Goal: Transaction & Acquisition: Purchase product/service

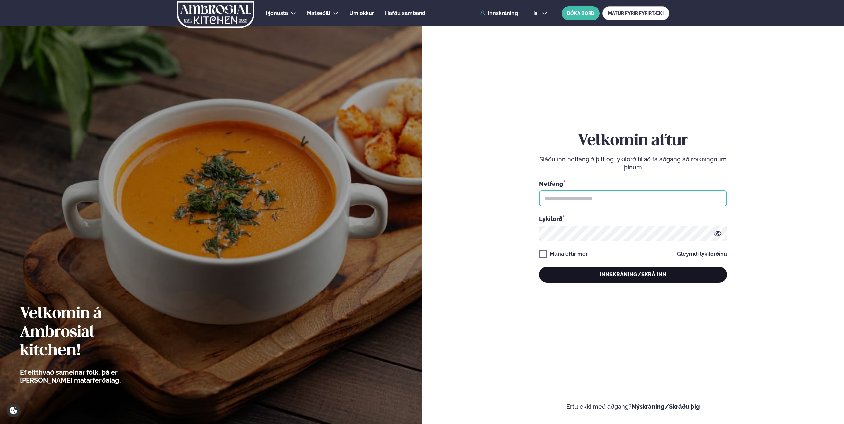
type input "**********"
click at [591, 273] on button "Innskráning/Skrá inn" at bounding box center [633, 275] width 188 height 16
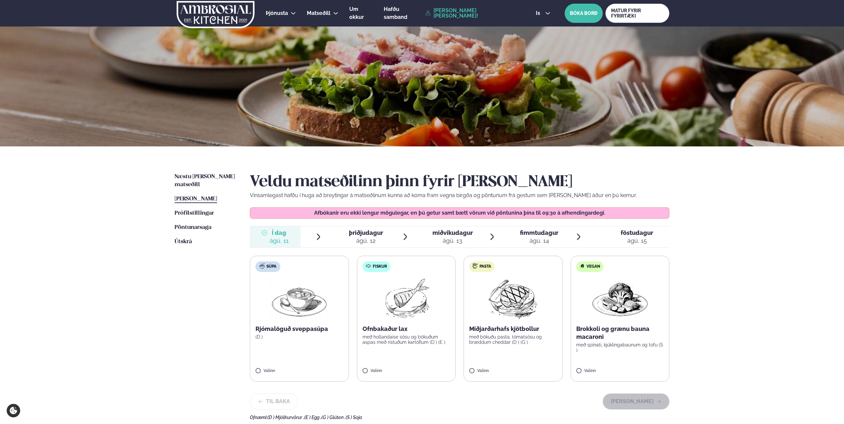
click at [435, 233] on span "miðvikudagur" at bounding box center [452, 232] width 40 height 7
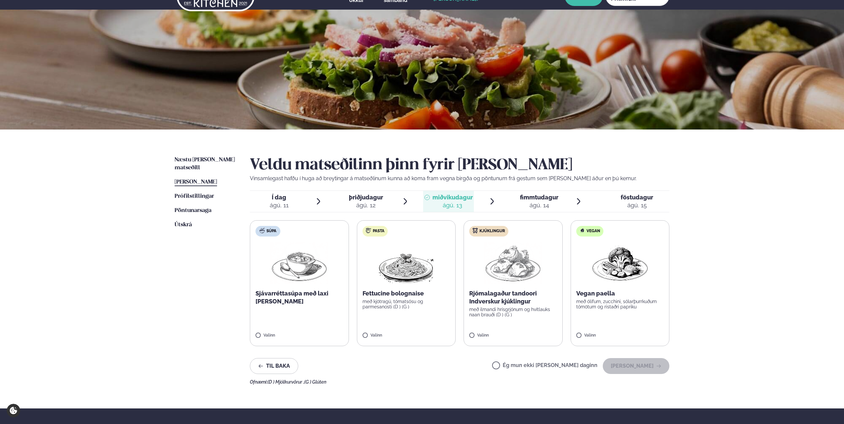
scroll to position [33, 0]
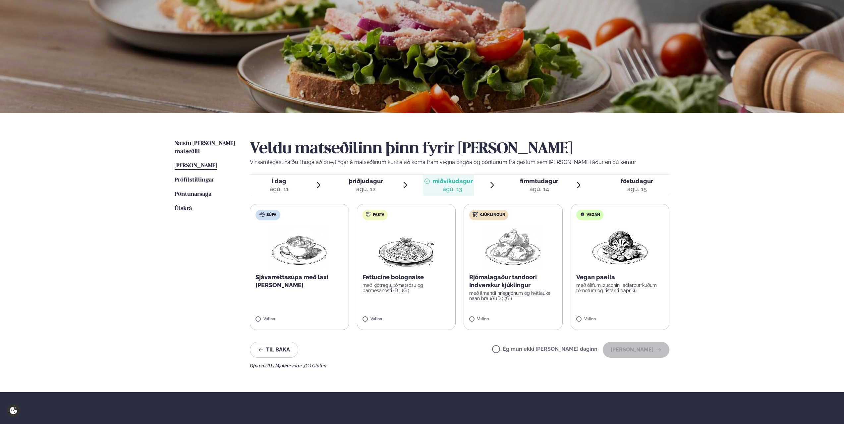
click at [477, 317] on label "Kjúklingur Rjómalagaður tandoori Indverskur kjúklingur með ilmandi hrísgrjónum …" at bounding box center [513, 267] width 99 height 126
click at [631, 345] on button "[PERSON_NAME]" at bounding box center [636, 350] width 67 height 16
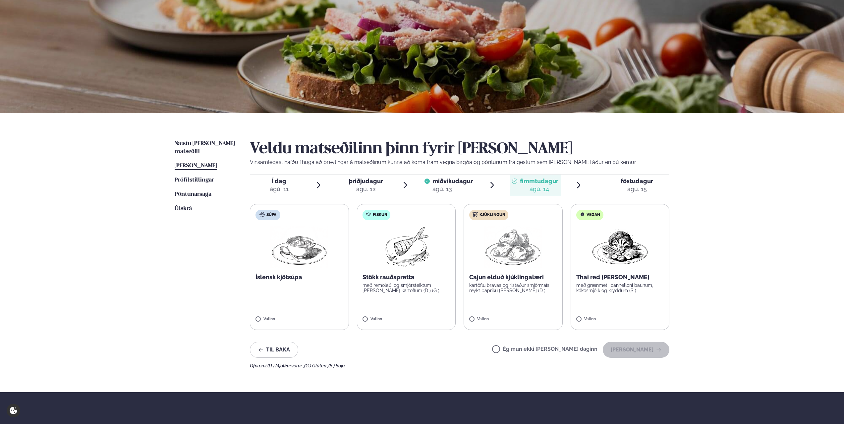
click at [443, 186] on div "ágú. 13" at bounding box center [452, 189] width 40 height 8
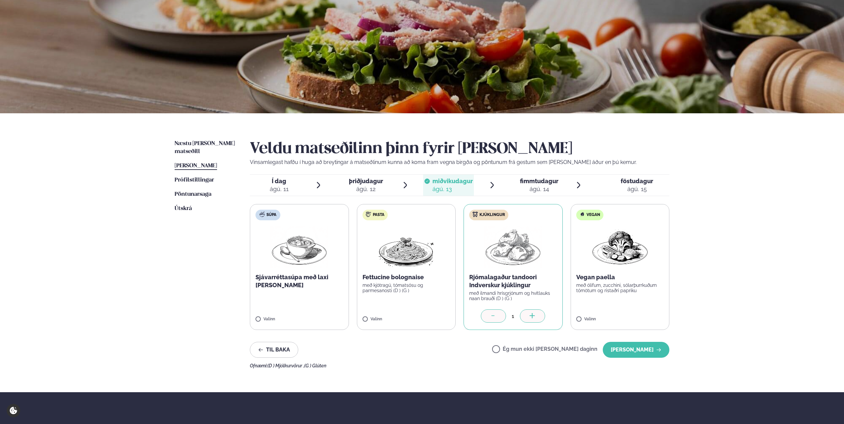
click at [528, 188] on div "ágú. 14" at bounding box center [539, 189] width 38 height 8
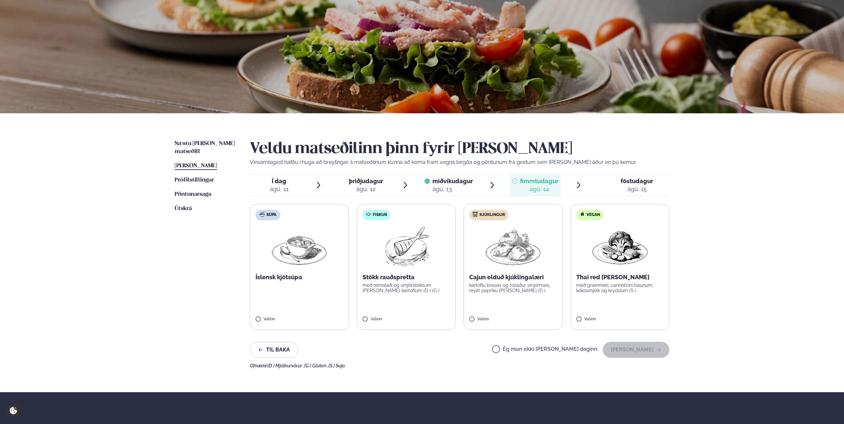
click at [452, 183] on span "miðvikudagur" at bounding box center [452, 181] width 40 height 7
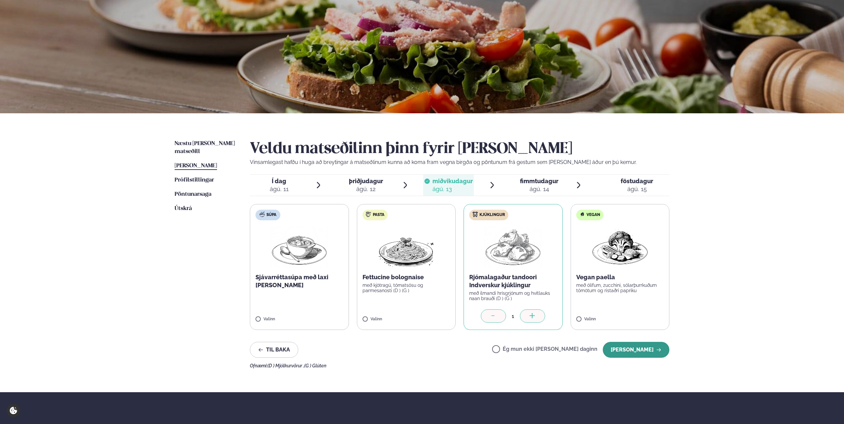
click at [647, 348] on button "[PERSON_NAME]" at bounding box center [636, 350] width 67 height 16
